Goal: Transaction & Acquisition: Purchase product/service

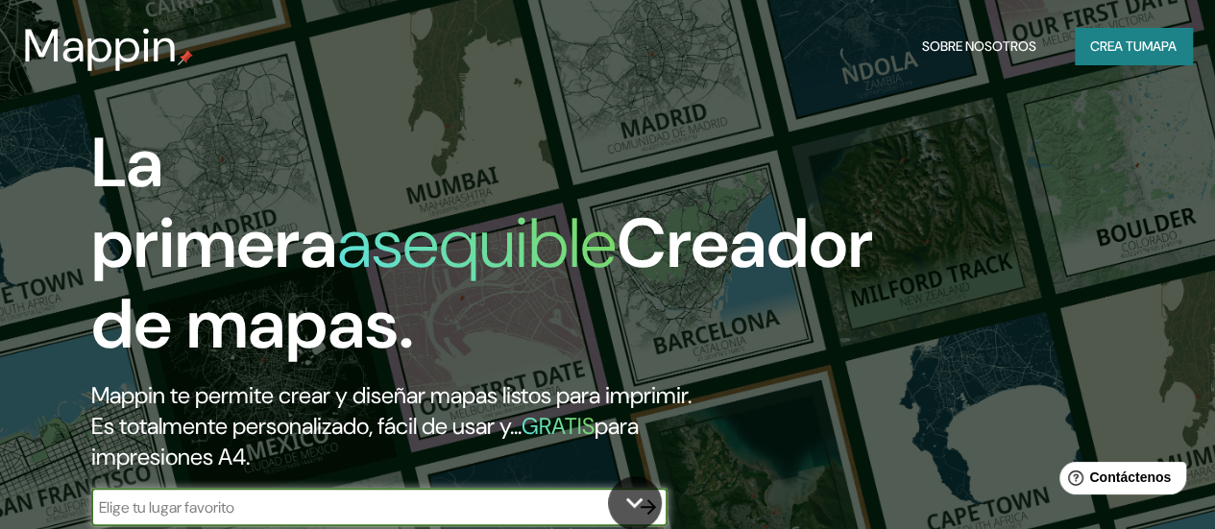
click at [1166, 55] on font "mapa" at bounding box center [1159, 45] width 35 height 17
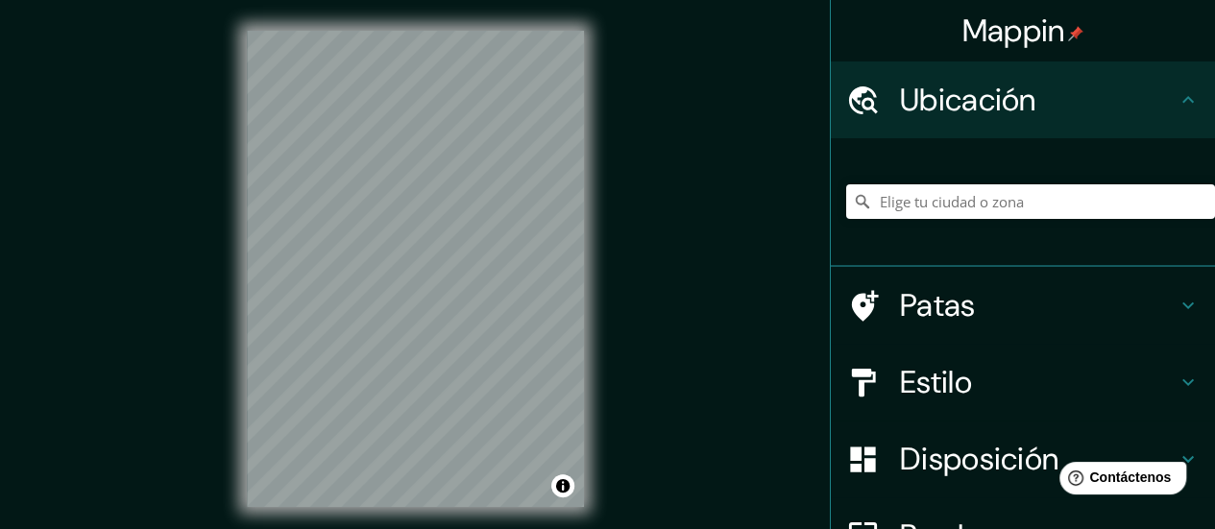
click at [584, 36] on div "© Mapbox © OpenStreetMap Improve this map" at bounding box center [415, 269] width 399 height 538
click at [613, 126] on div "© Mapbox © OpenStreetMap Improve this map" at bounding box center [415, 269] width 399 height 538
click at [602, 230] on div "© Mapbox © OpenStreetMap Improve this map" at bounding box center [415, 269] width 399 height 538
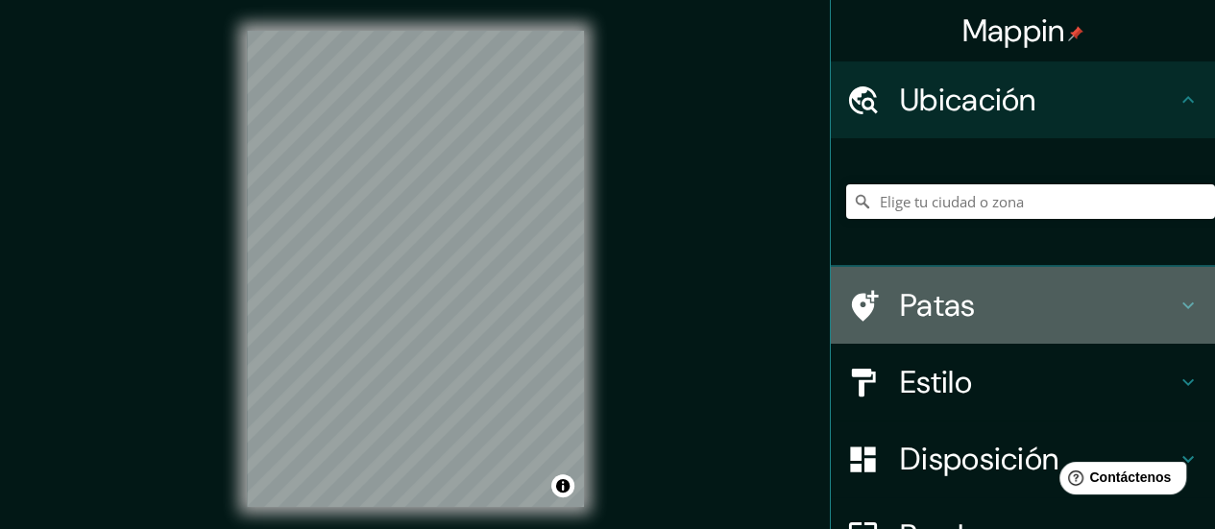
click at [1035, 310] on h4 "Patas" at bounding box center [1038, 305] width 277 height 38
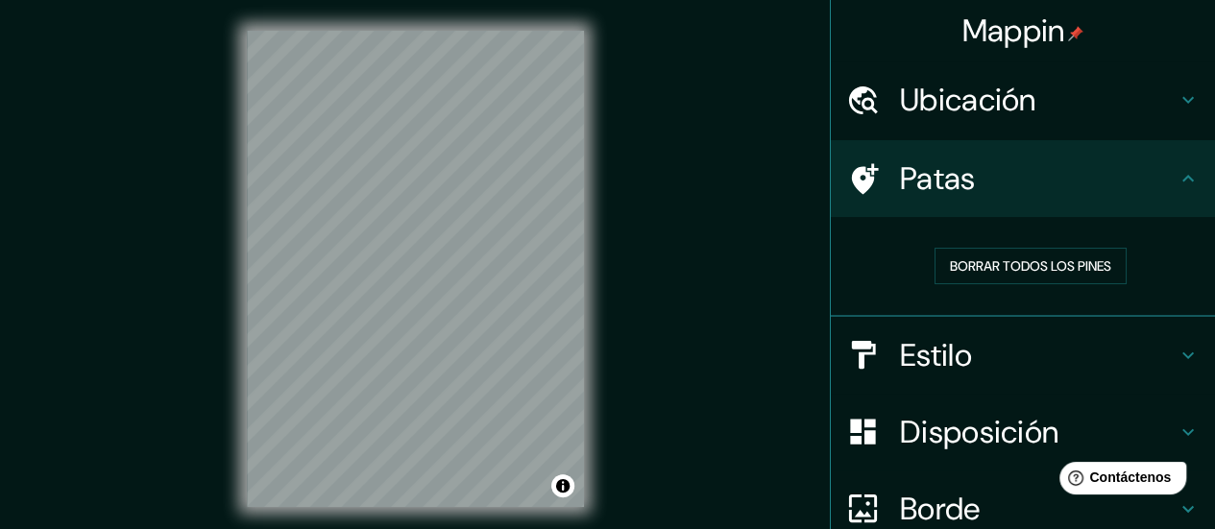
click at [1134, 196] on h4 "Patas" at bounding box center [1038, 178] width 277 height 38
click at [1067, 385] on div "Estilo" at bounding box center [1023, 355] width 384 height 77
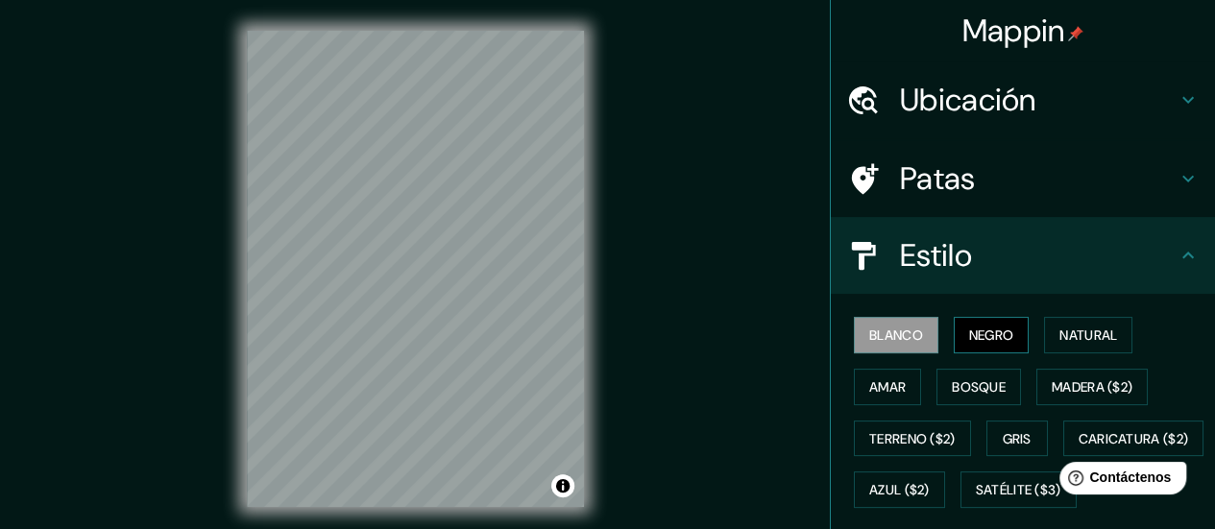
click at [975, 328] on font "Negro" at bounding box center [991, 335] width 45 height 17
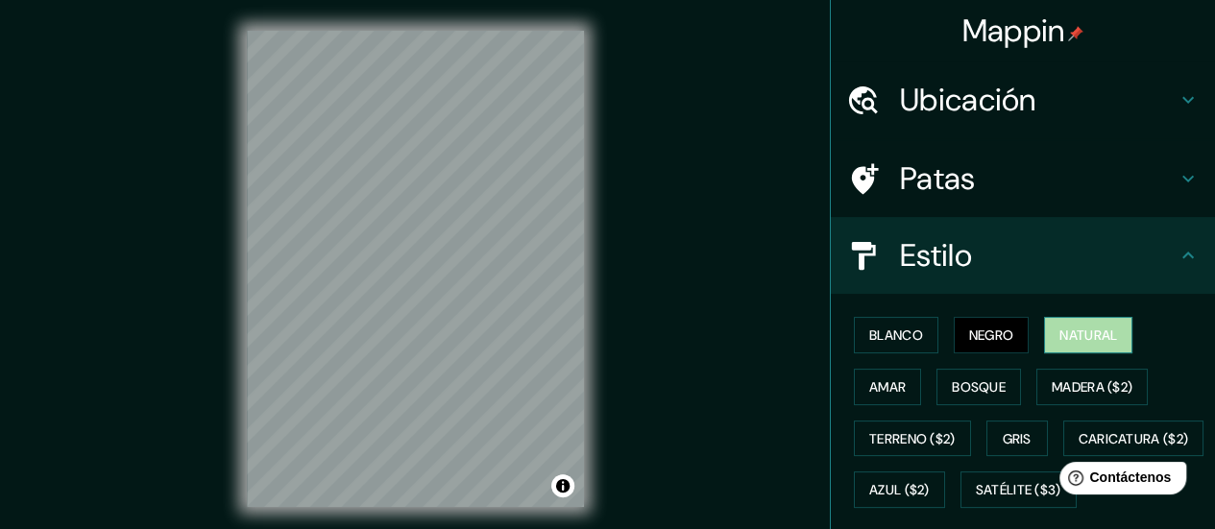
click at [1122, 337] on button "Natural" at bounding box center [1088, 335] width 88 height 37
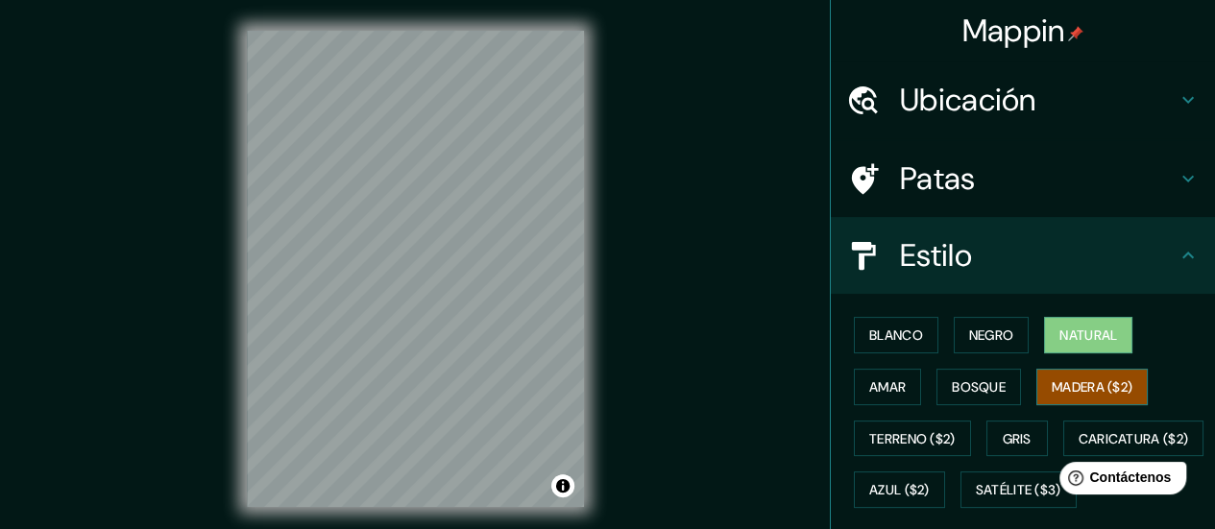
click at [1124, 382] on font "Madera ($2)" at bounding box center [1092, 386] width 81 height 17
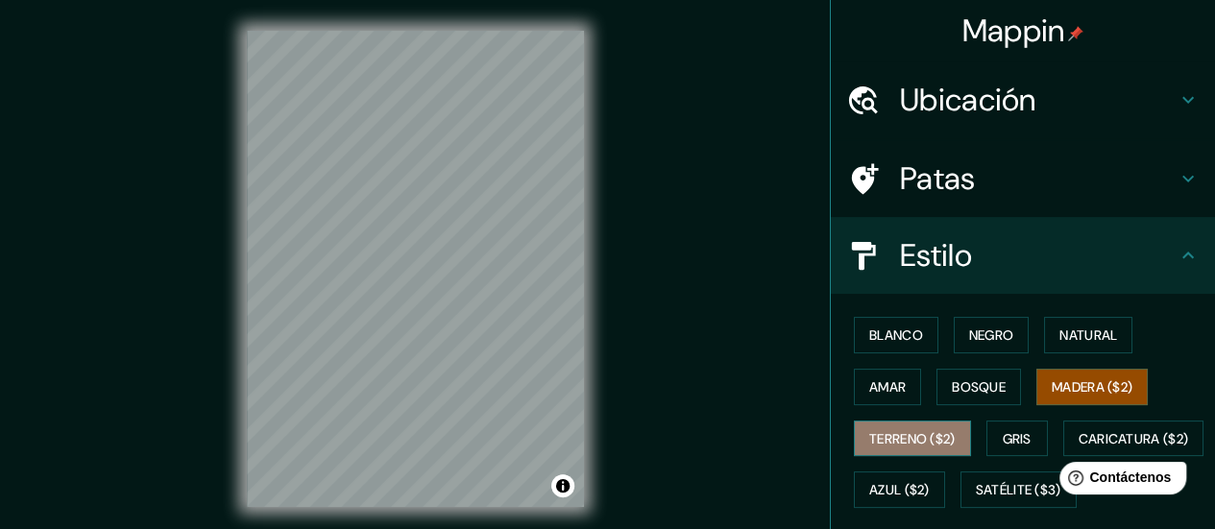
click at [892, 423] on button "Terreno ($2)" at bounding box center [912, 439] width 117 height 37
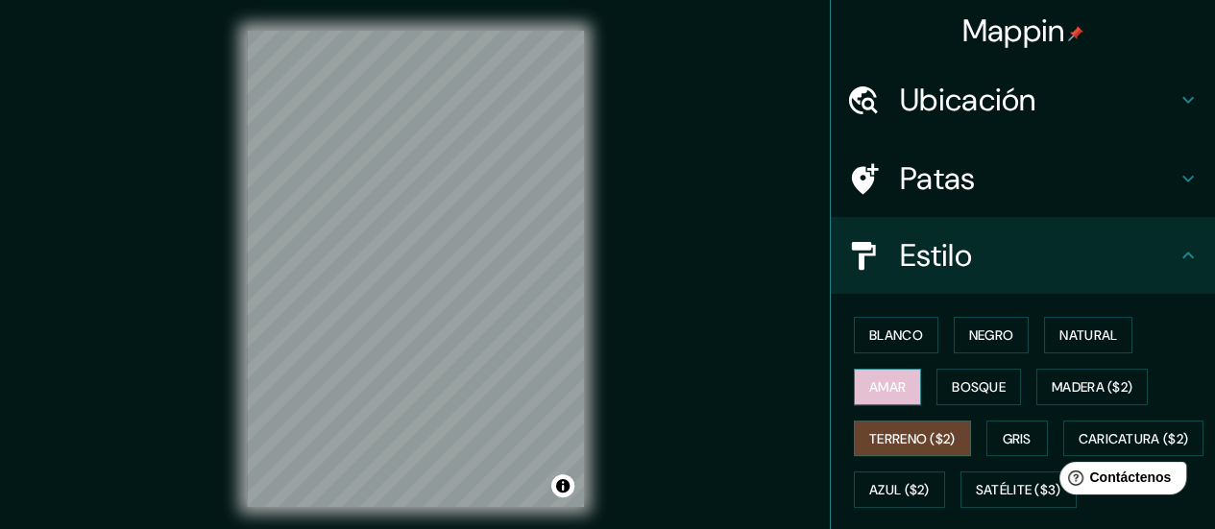
click at [869, 388] on font "Amar" at bounding box center [887, 386] width 37 height 17
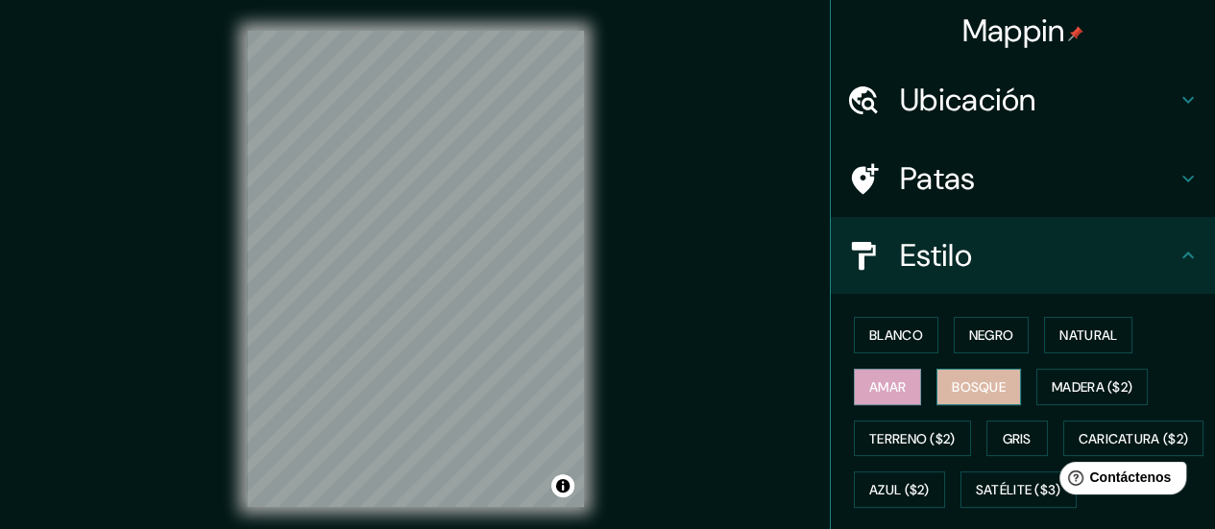
click at [952, 391] on font "Bosque" at bounding box center [979, 386] width 54 height 17
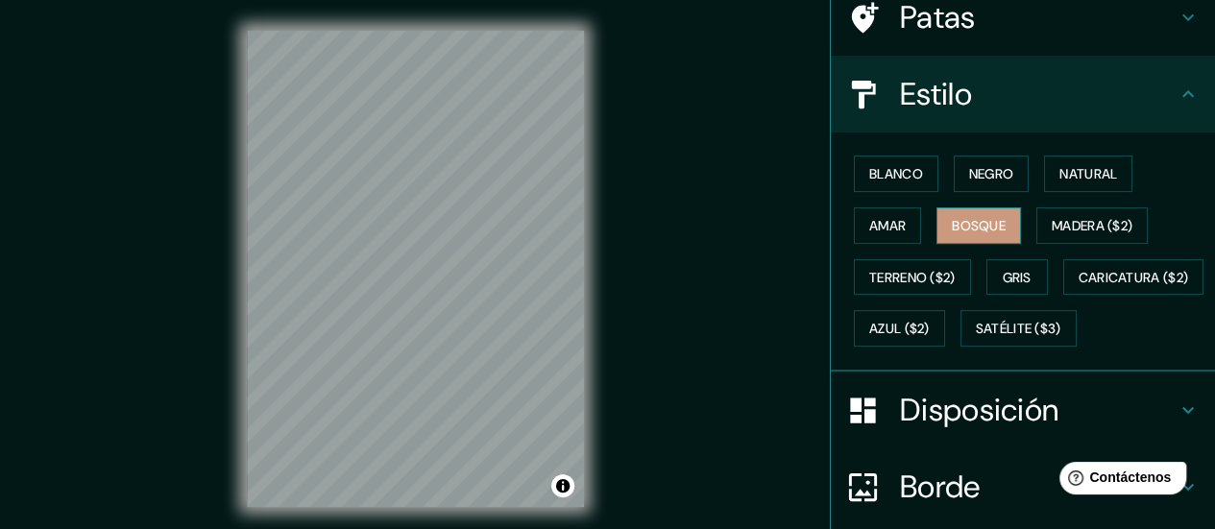
scroll to position [192, 0]
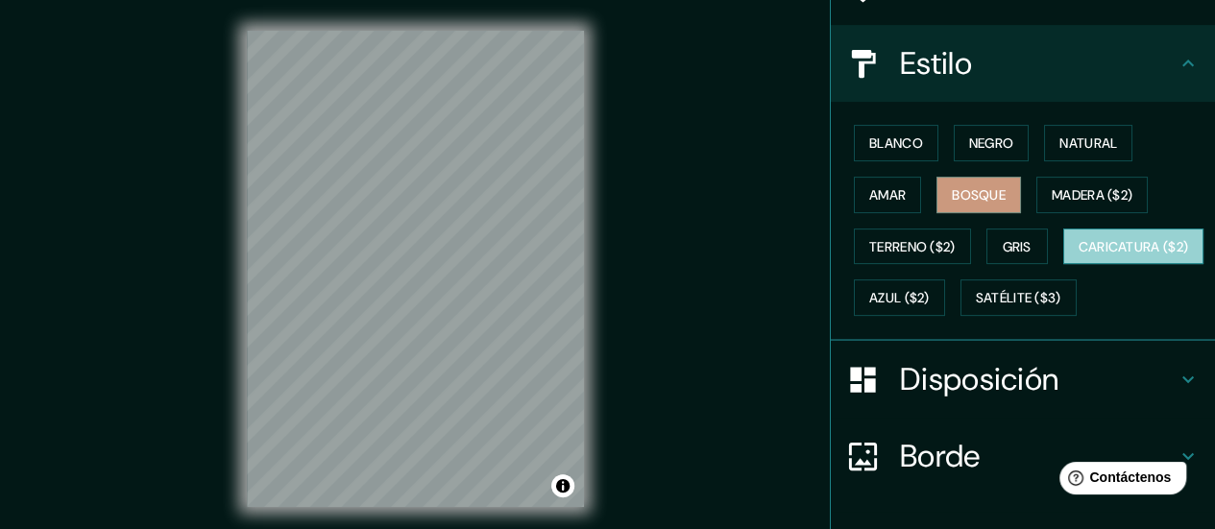
click at [1063, 265] on button "Caricatura ($2)" at bounding box center [1133, 247] width 141 height 37
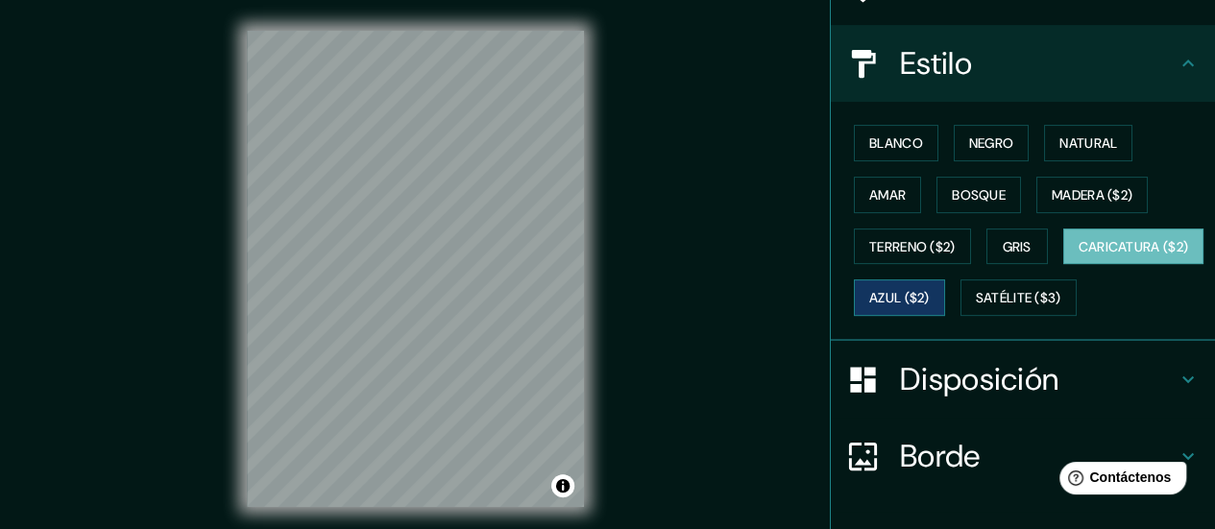
click at [945, 286] on button "Azul ($2)" at bounding box center [899, 298] width 91 height 37
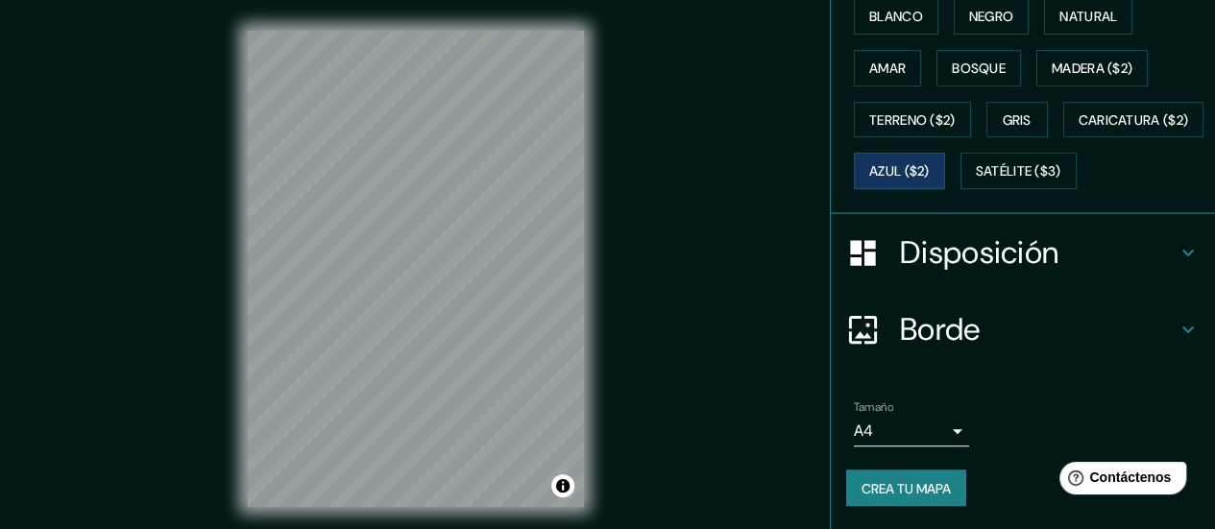
click at [984, 237] on font "Disposición" at bounding box center [979, 252] width 158 height 40
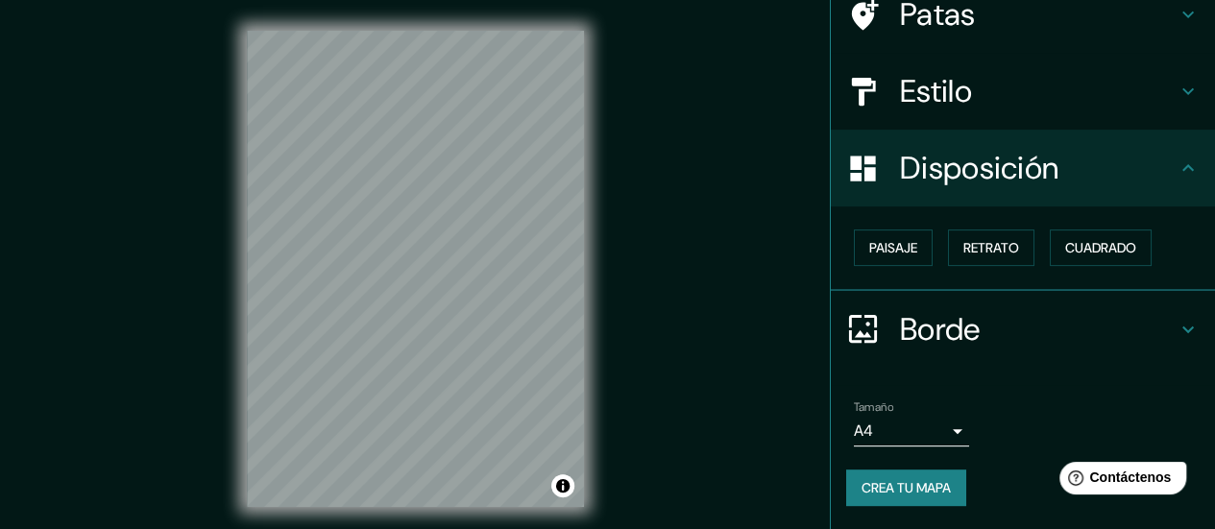
scroll to position [161, 0]
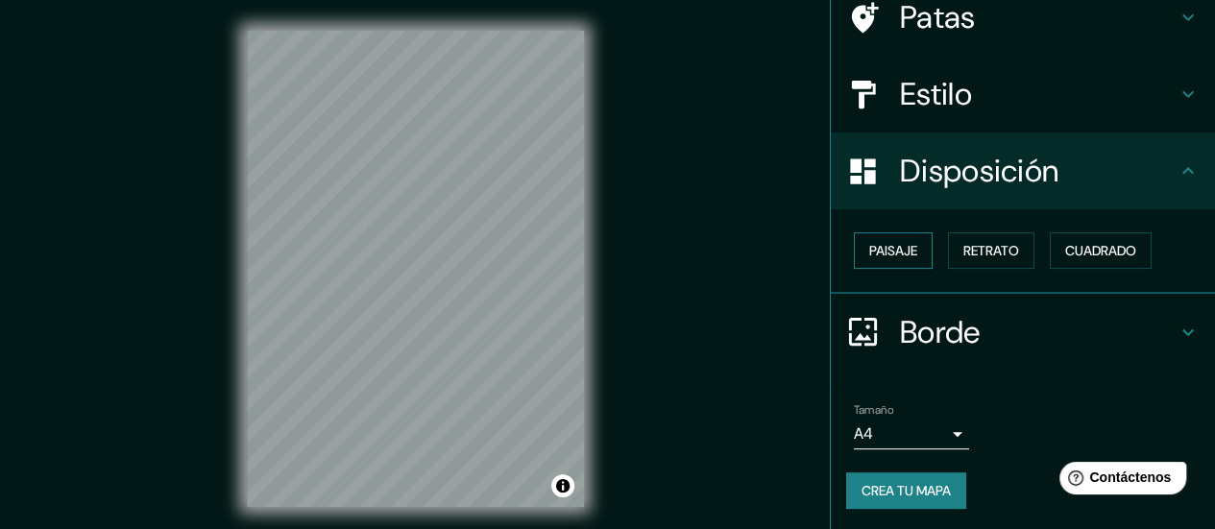
click at [899, 259] on font "Paisaje" at bounding box center [893, 250] width 48 height 25
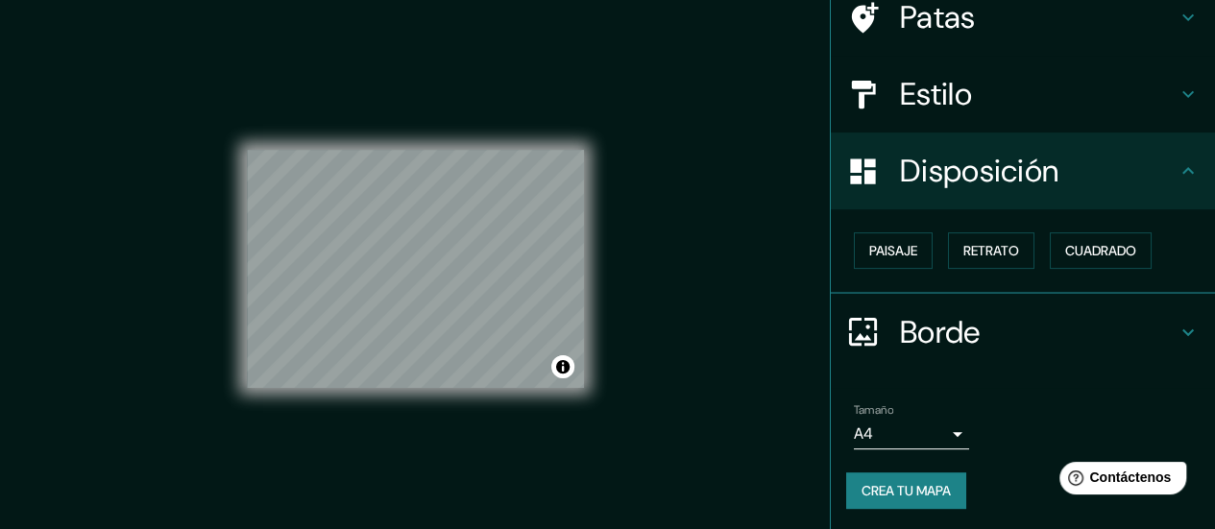
click at [1028, 258] on div "Paisaje Retrato Cuadrado" at bounding box center [1030, 251] width 369 height 52
click at [1012, 255] on button "Retrato" at bounding box center [991, 250] width 86 height 37
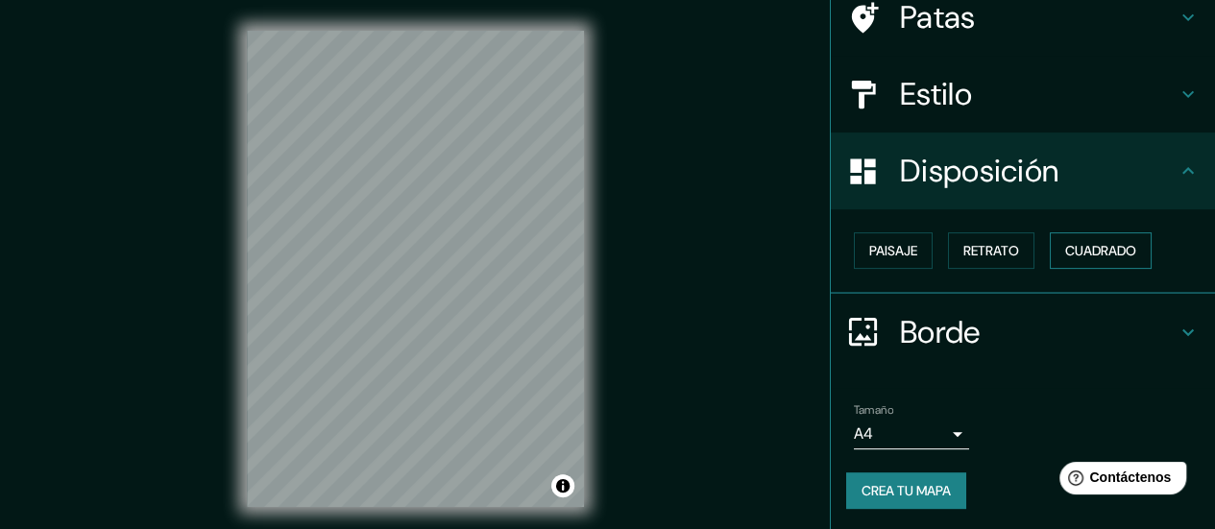
click at [1130, 256] on button "Cuadrado" at bounding box center [1101, 250] width 102 height 37
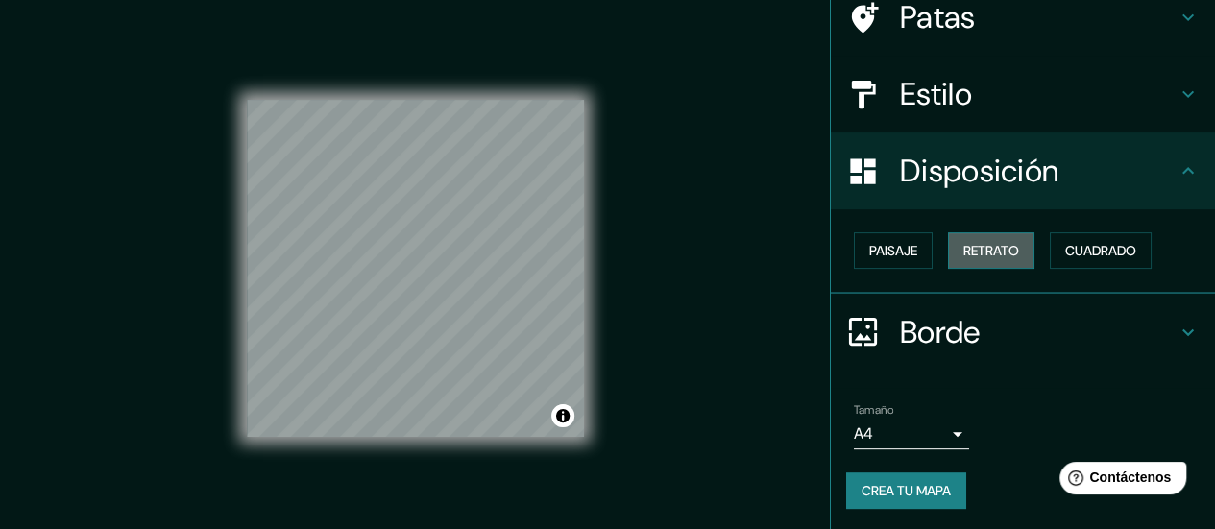
click at [1013, 249] on button "Retrato" at bounding box center [991, 250] width 86 height 37
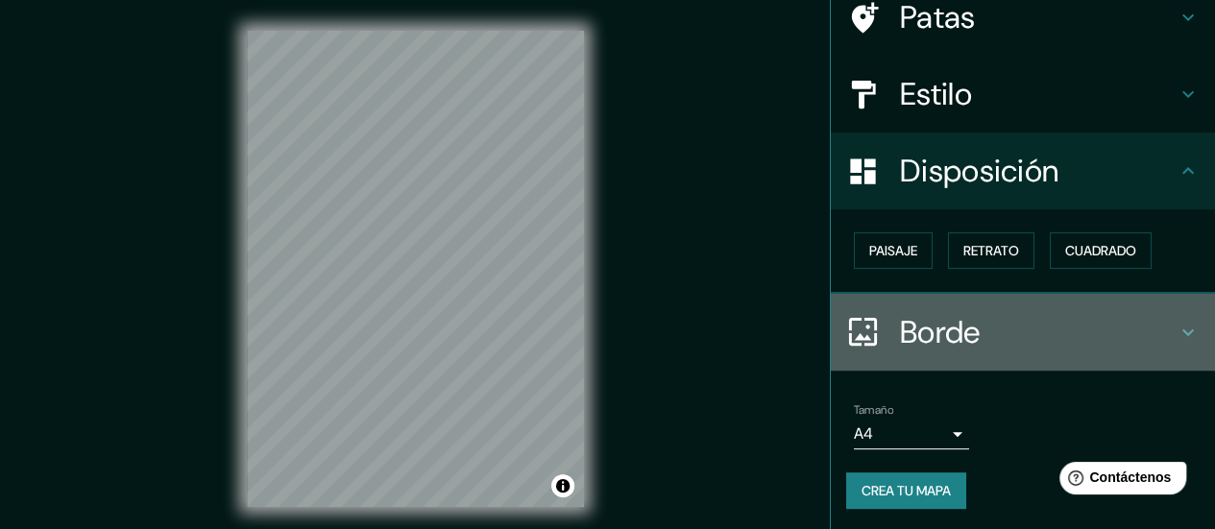
click at [964, 334] on font "Borde" at bounding box center [940, 332] width 81 height 40
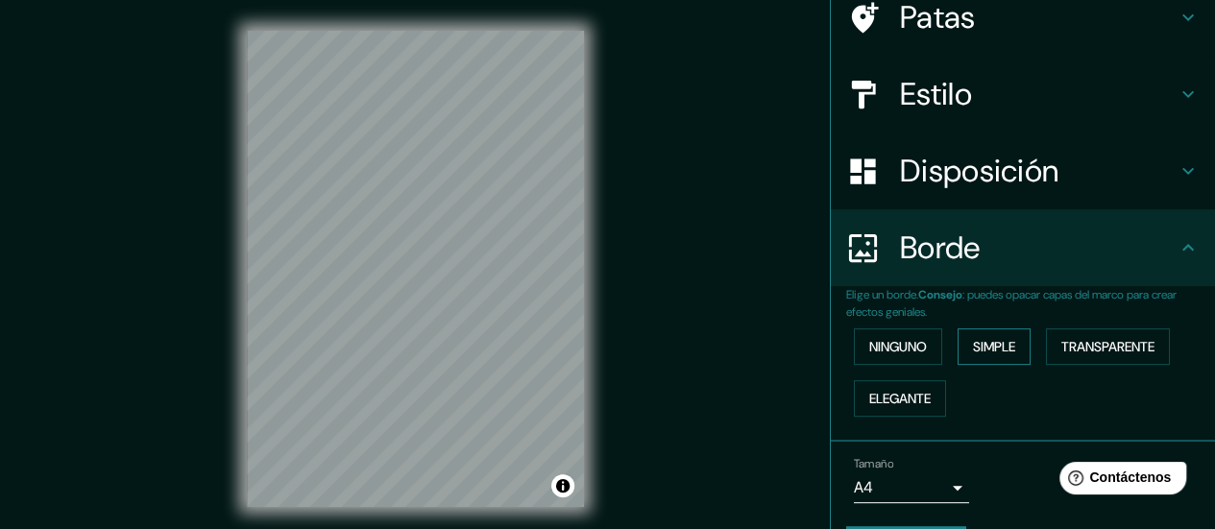
scroll to position [214, 0]
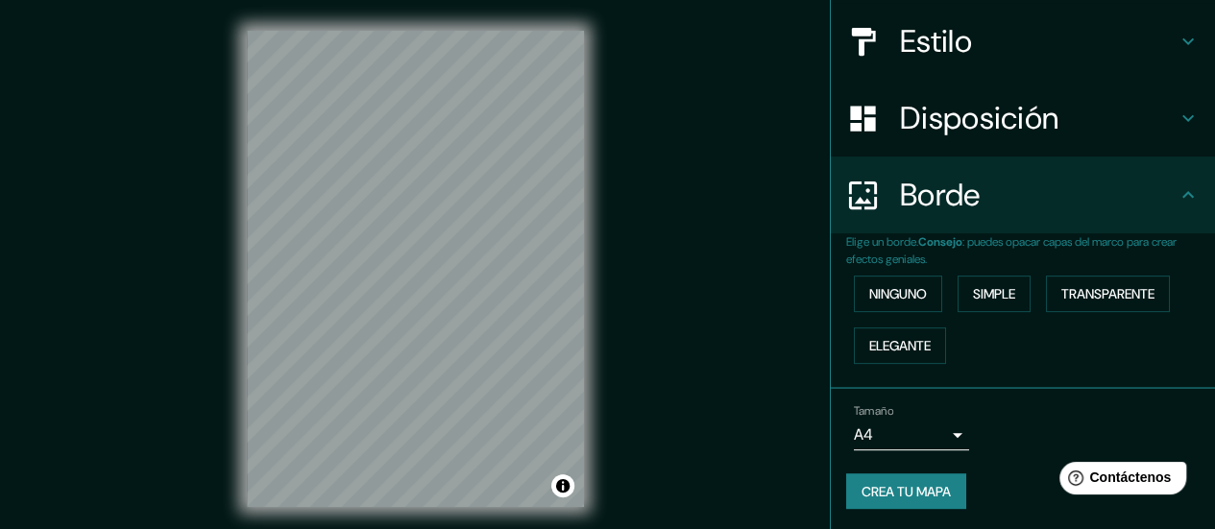
click at [918, 425] on body "Mappin Ubicación Patas Estilo Disposición Borde Elige un borde. Consejo : puede…" at bounding box center [607, 264] width 1215 height 529
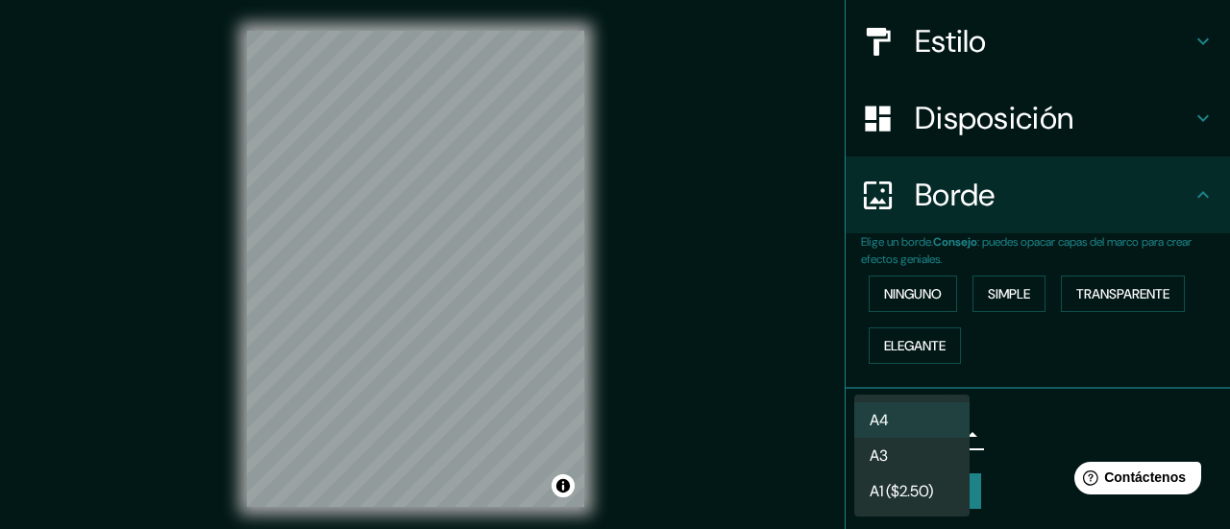
click at [942, 452] on li "A3" at bounding box center [911, 456] width 115 height 36
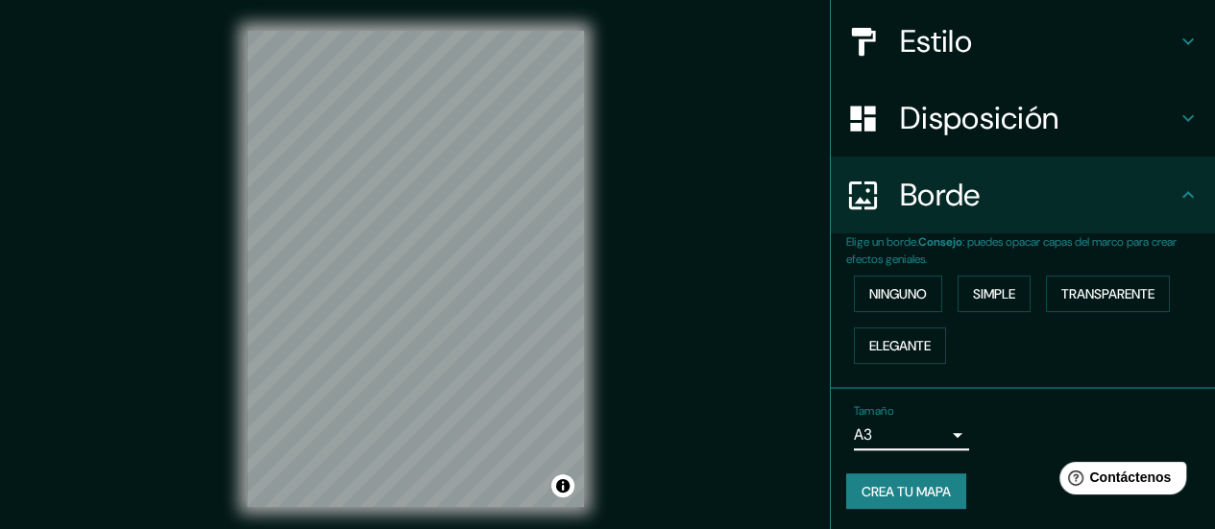
click at [930, 441] on body "Mappin Ubicación Patas Estilo Disposición Borde Elige un borde. Consejo : puede…" at bounding box center [607, 264] width 1215 height 529
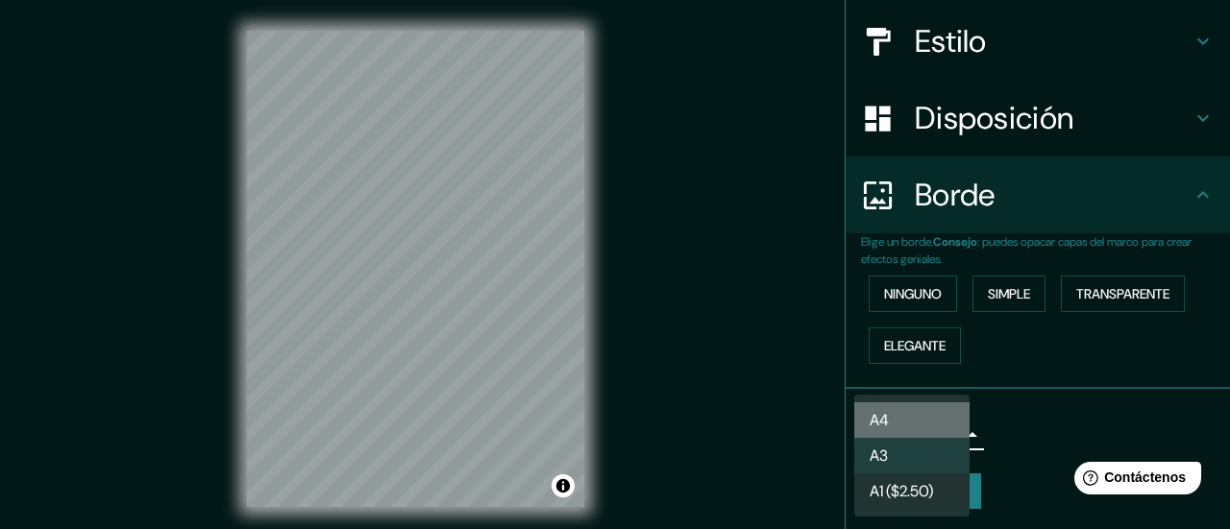
click at [921, 423] on li "A4" at bounding box center [911, 420] width 115 height 36
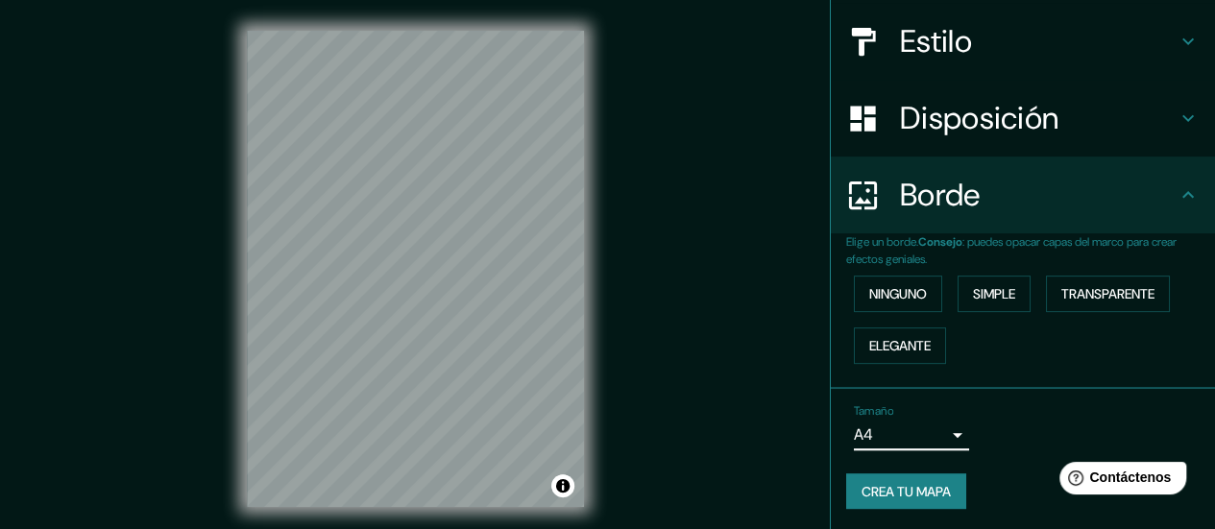
click at [921, 423] on body "Mappin Ubicación Patas Estilo Disposición Borde Elige un borde. Consejo : puede…" at bounding box center [607, 264] width 1215 height 529
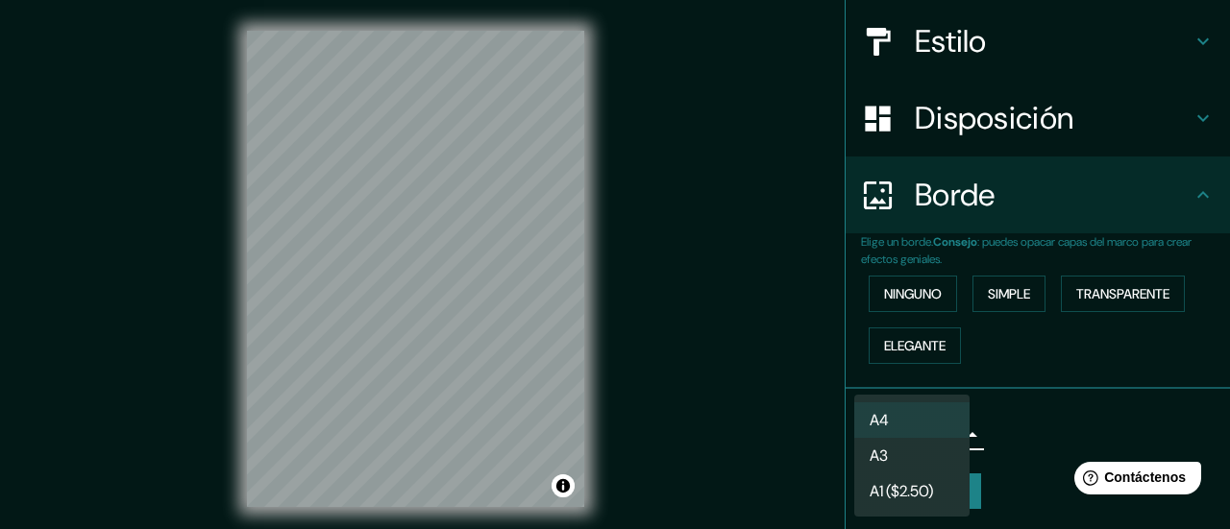
click at [914, 446] on li "A3" at bounding box center [911, 456] width 115 height 36
type input "a4"
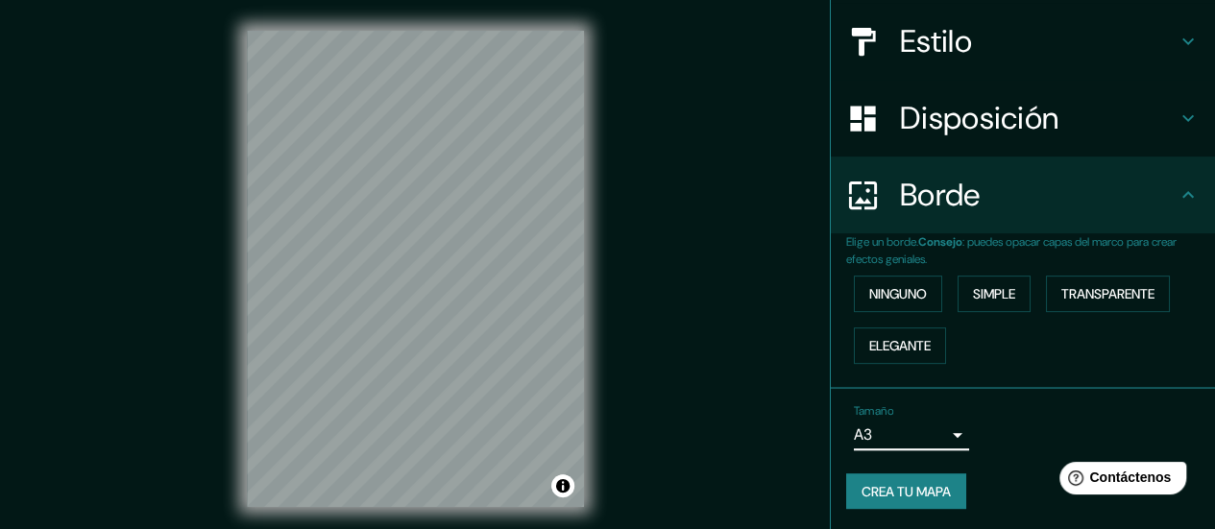
click at [913, 447] on body "Mappin Ubicación Patas Estilo Disposición Borde Elige un borde. Consejo : puede…" at bounding box center [607, 264] width 1215 height 529
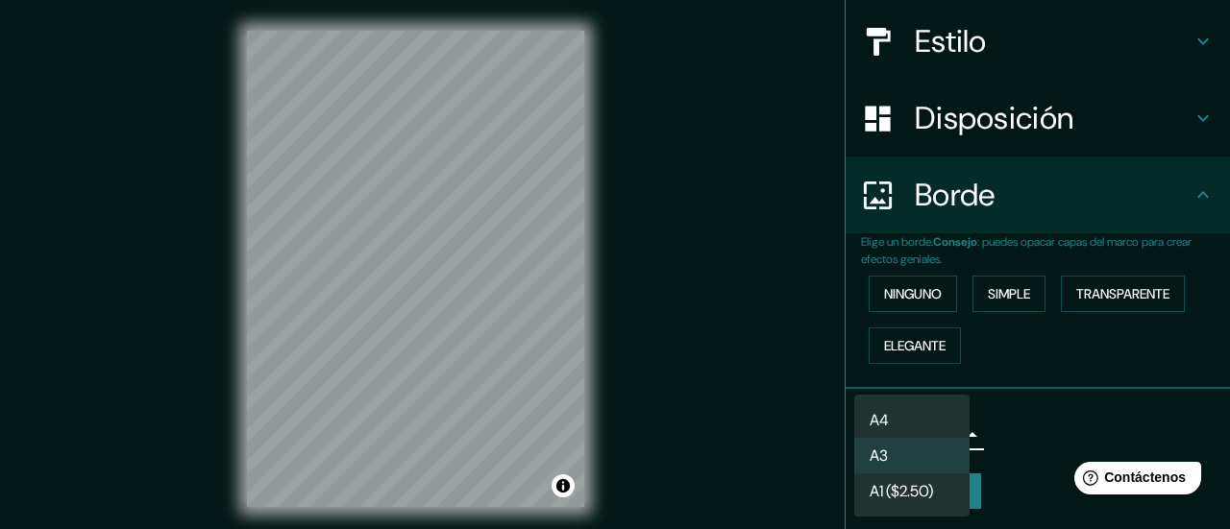
click at [1067, 430] on div at bounding box center [615, 264] width 1230 height 529
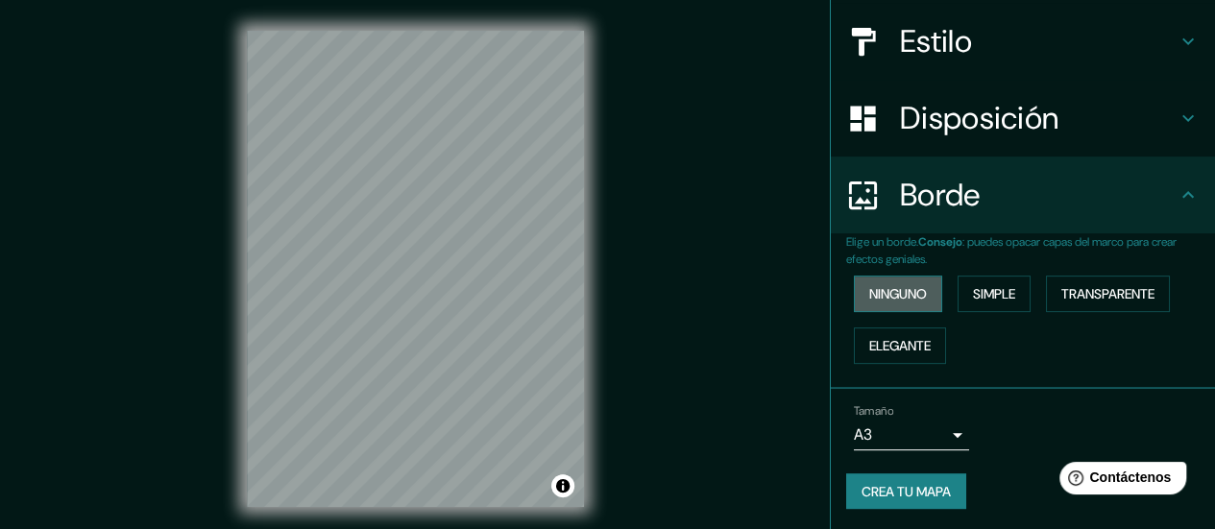
click at [900, 297] on font "Ninguno" at bounding box center [898, 293] width 58 height 17
click at [973, 296] on font "Simple" at bounding box center [994, 293] width 42 height 17
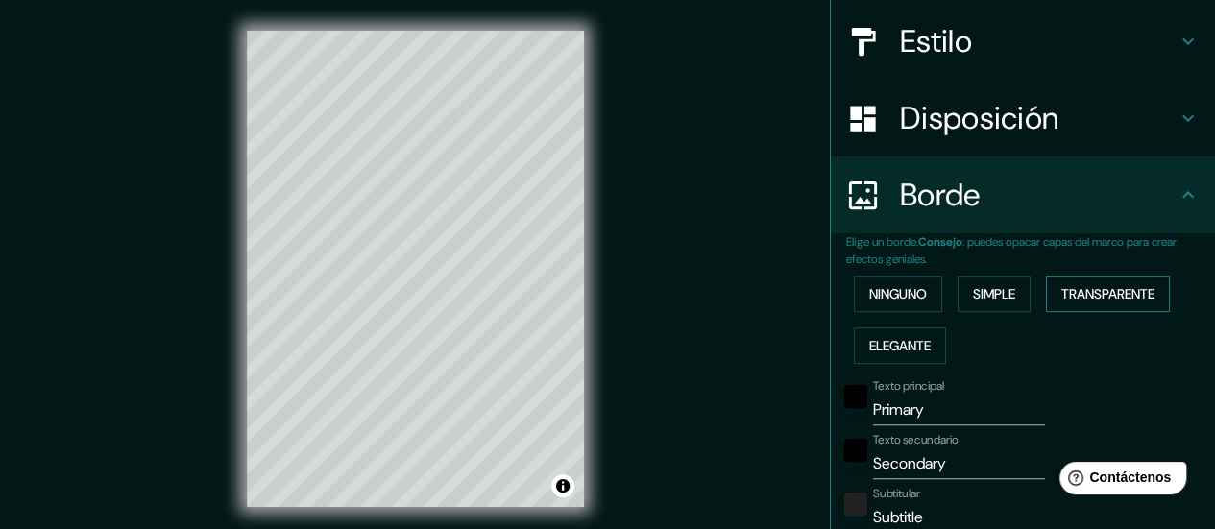
click at [1075, 285] on font "Transparente" at bounding box center [1107, 293] width 93 height 17
click at [914, 343] on font "Elegante" at bounding box center [899, 345] width 61 height 17
click at [898, 294] on font "Ninguno" at bounding box center [898, 293] width 58 height 17
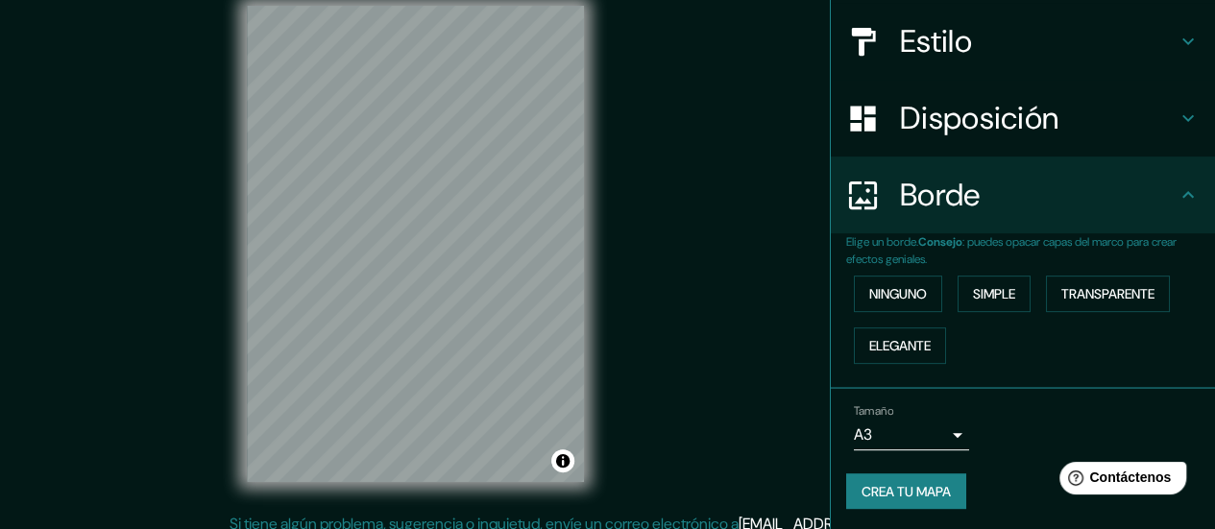
scroll to position [38, 0]
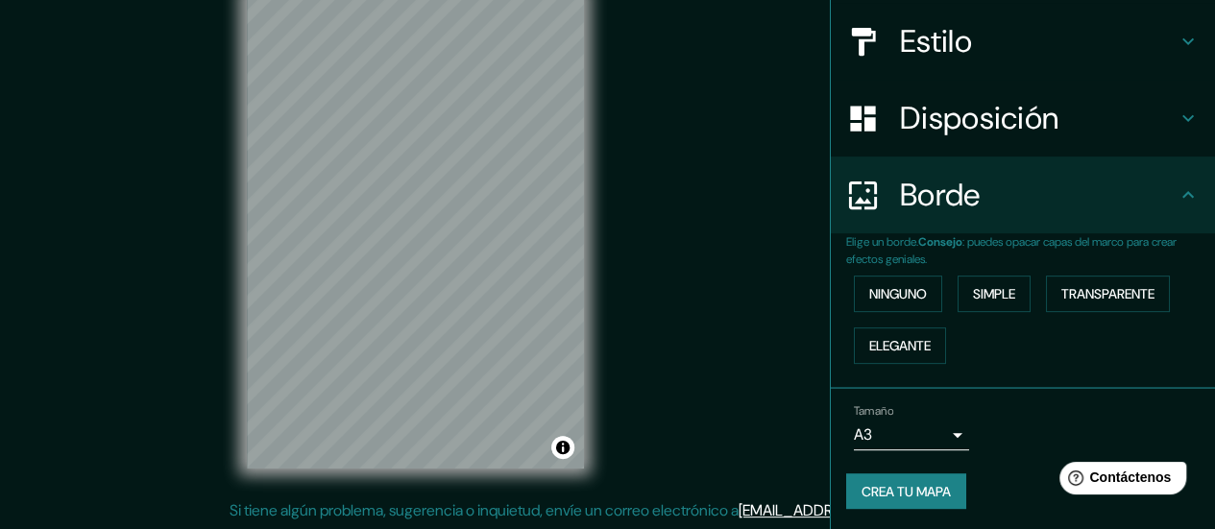
click at [601, 145] on div "© Mapbox © OpenStreetMap Improve this map" at bounding box center [415, 231] width 399 height 538
click at [353, 322] on div at bounding box center [356, 316] width 15 height 15
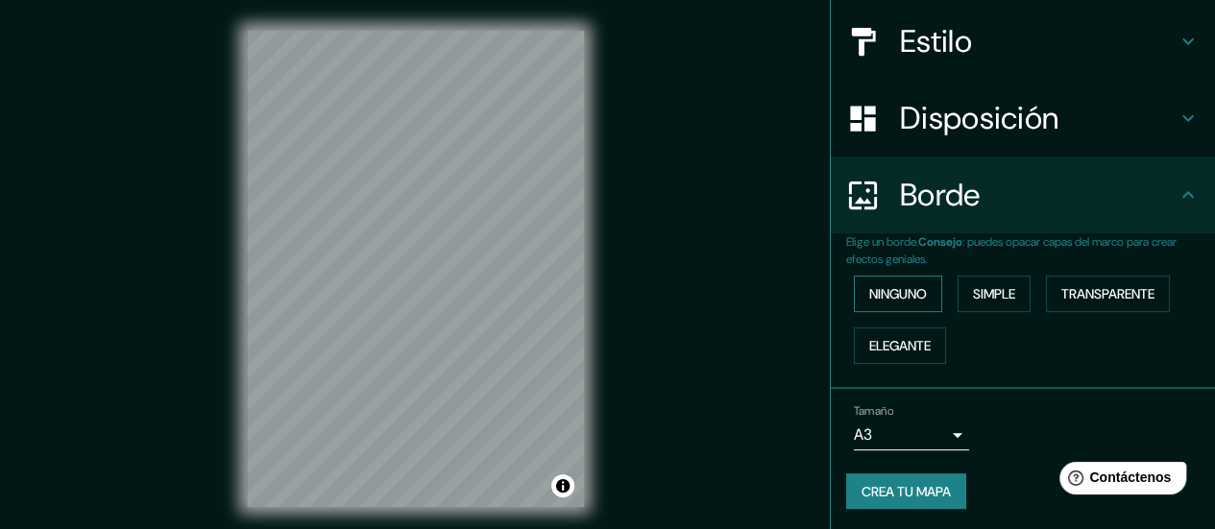
scroll to position [22, 0]
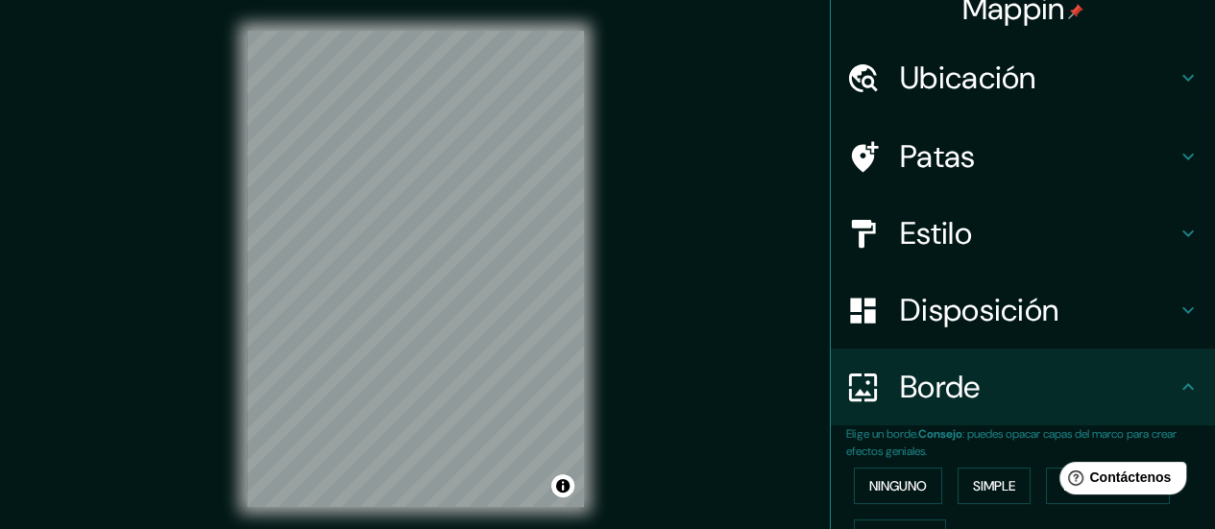
click at [975, 308] on font "Disposición" at bounding box center [979, 310] width 158 height 40
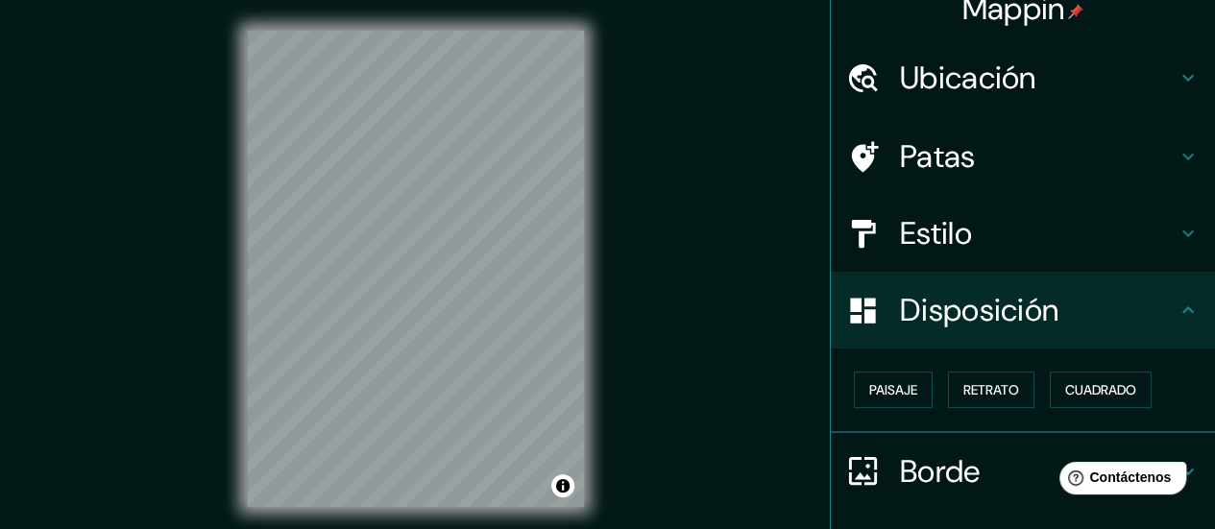
click at [967, 233] on h4 "Estilo" at bounding box center [1038, 233] width 277 height 38
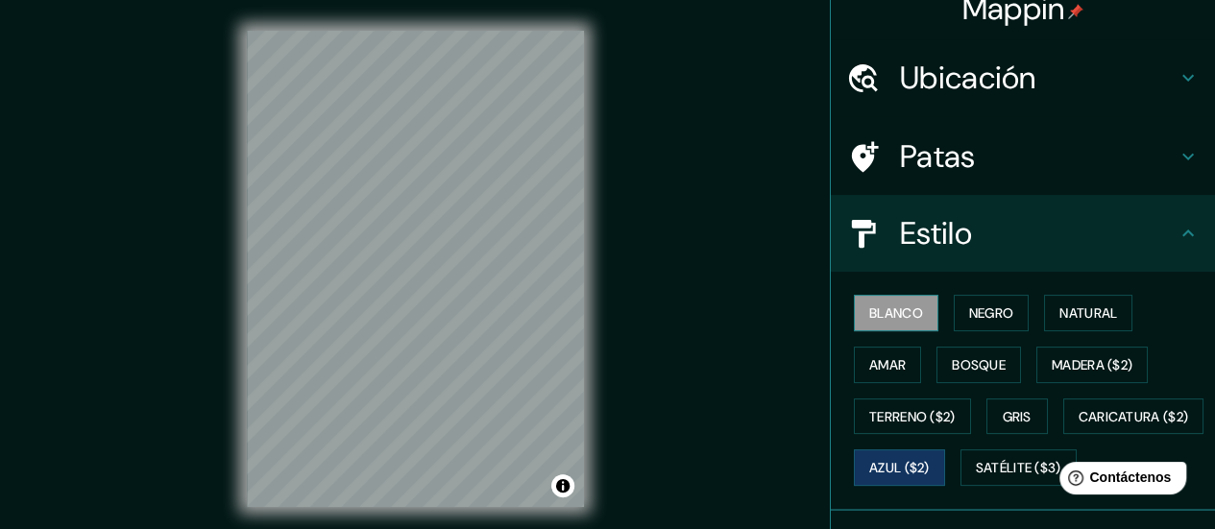
click at [888, 314] on font "Blanco" at bounding box center [896, 312] width 54 height 17
click at [619, 252] on div "Mappin Ubicación Patas Estilo Blanco Negro Natural [PERSON_NAME] ($2) Terreno (…" at bounding box center [607, 284] width 1215 height 569
click at [647, 303] on div "Mappin Ubicación Patas Estilo Blanco Negro Natural [PERSON_NAME] ($2) Terreno (…" at bounding box center [607, 284] width 1215 height 569
click at [590, 247] on div "© Mapbox © OpenStreetMap Improve this map" at bounding box center [415, 269] width 399 height 538
click at [615, 176] on div "Mappin Ubicación Patas Estilo Blanco Negro Natural [PERSON_NAME] ($2) Terreno (…" at bounding box center [607, 284] width 1215 height 569
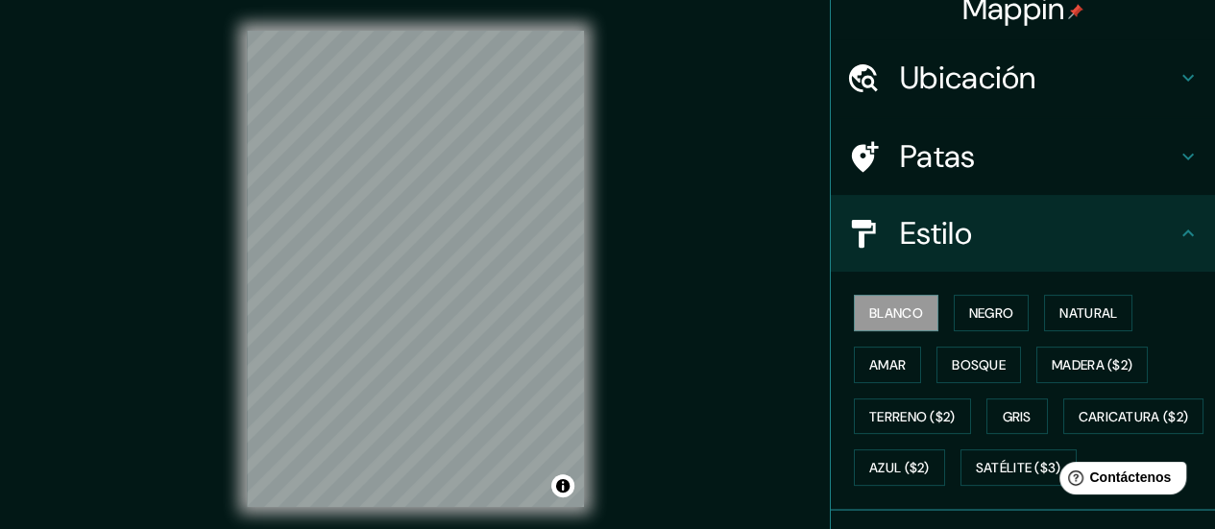
click at [265, 336] on div "© Mapbox © OpenStreetMap Improve this map" at bounding box center [415, 269] width 399 height 538
click at [1120, 153] on h4 "Patas" at bounding box center [1038, 156] width 277 height 38
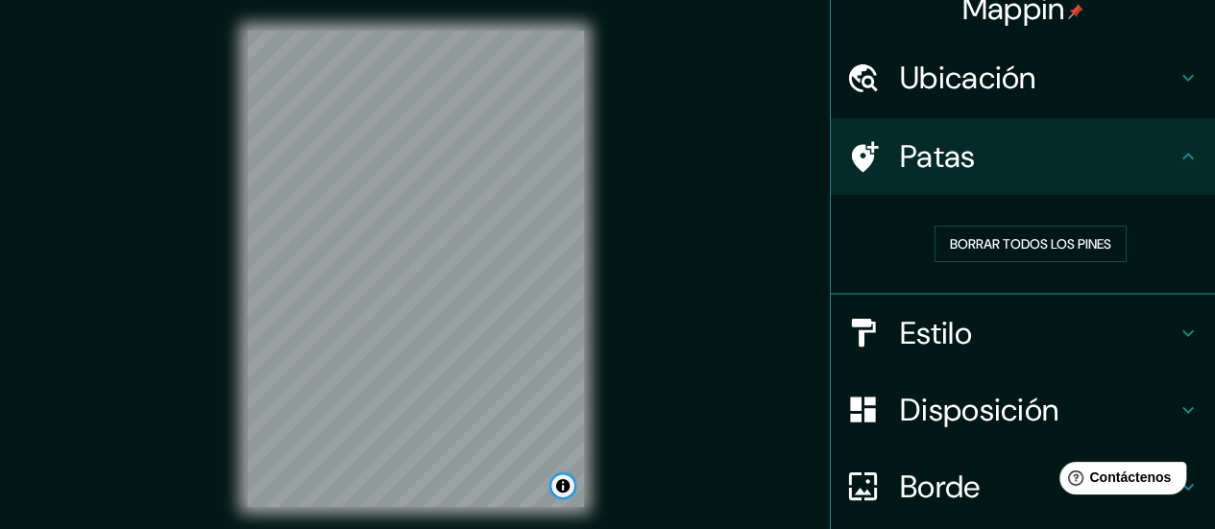
click at [562, 496] on button "Activar o desactivar atribución" at bounding box center [562, 486] width 23 height 23
